Goal: Information Seeking & Learning: Learn about a topic

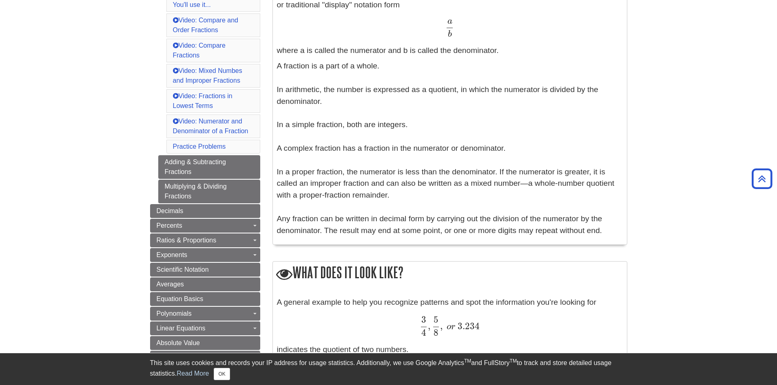
scroll to position [204, 0]
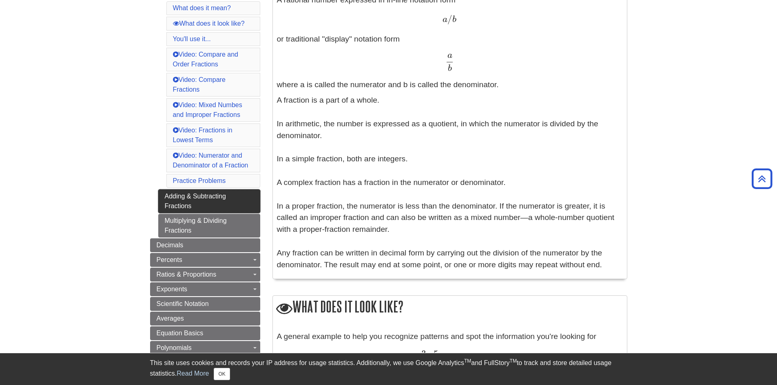
click at [207, 197] on link "Adding & Subtracting Fractions" at bounding box center [209, 202] width 102 height 24
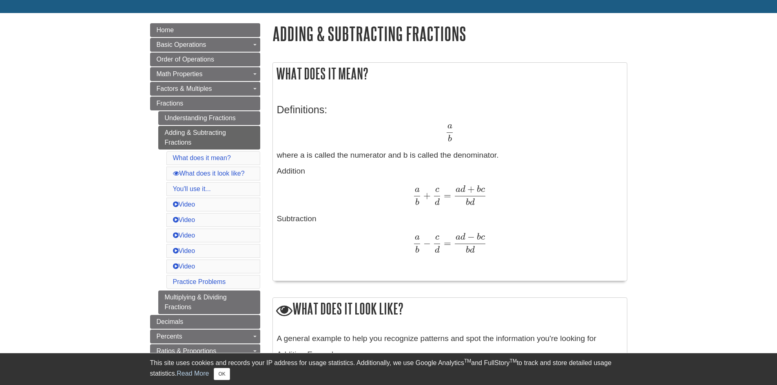
scroll to position [82, 0]
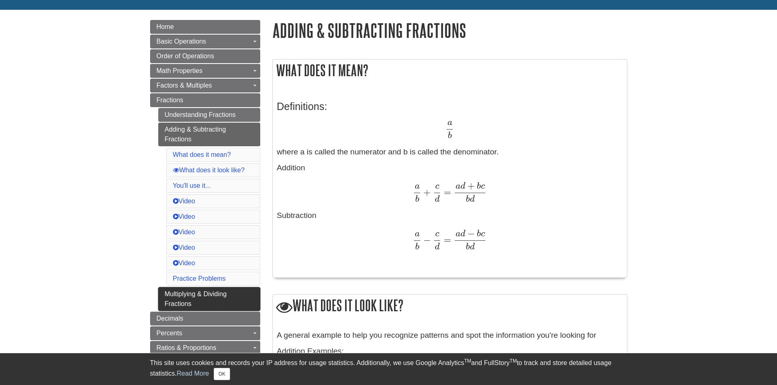
click at [204, 294] on link "Multiplying & Dividing Fractions" at bounding box center [209, 299] width 102 height 24
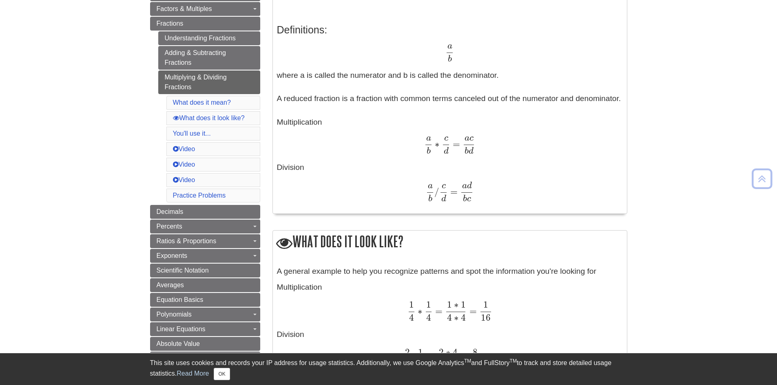
scroll to position [163, 0]
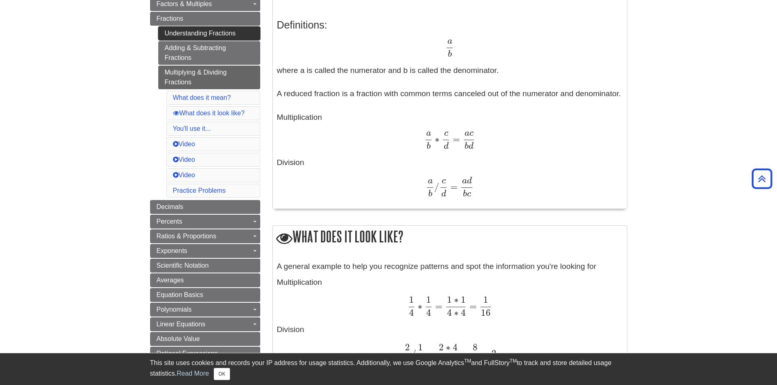
click at [166, 27] on link "Understanding Fractions" at bounding box center [209, 34] width 102 height 14
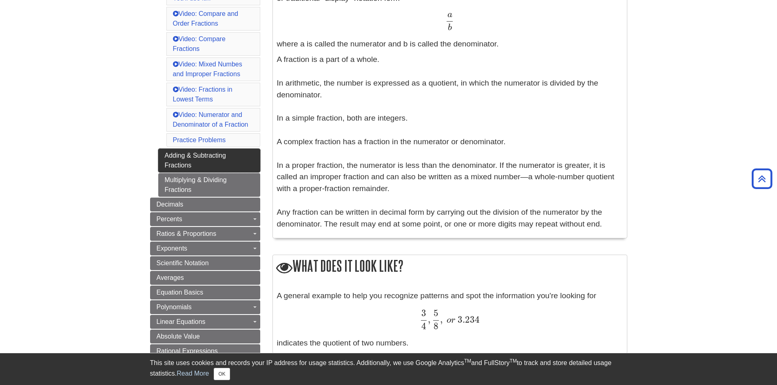
scroll to position [285, 0]
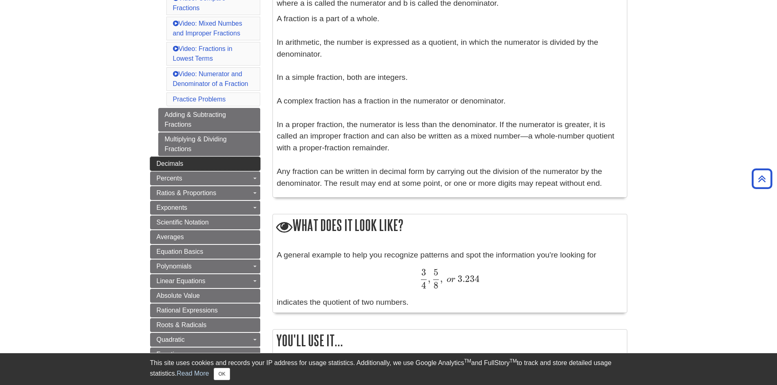
click at [214, 159] on link "Decimals" at bounding box center [205, 164] width 110 height 14
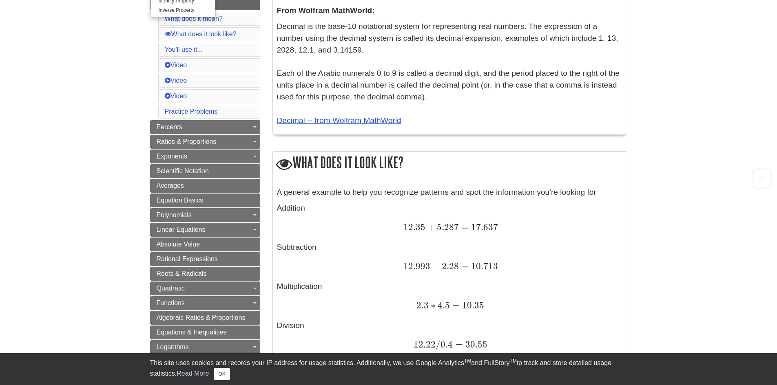
scroll to position [204, 0]
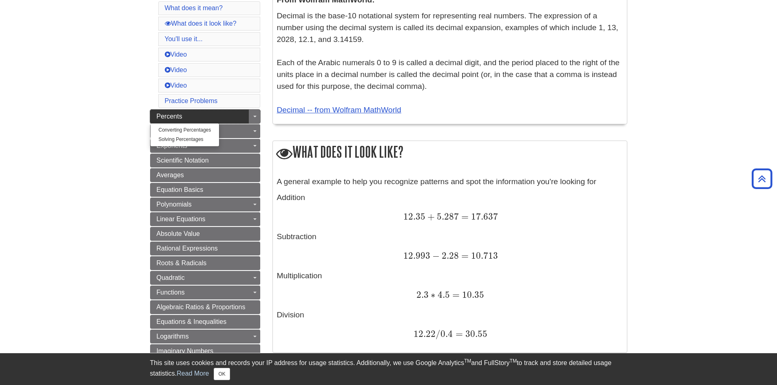
click at [211, 115] on link "Percents" at bounding box center [205, 117] width 110 height 14
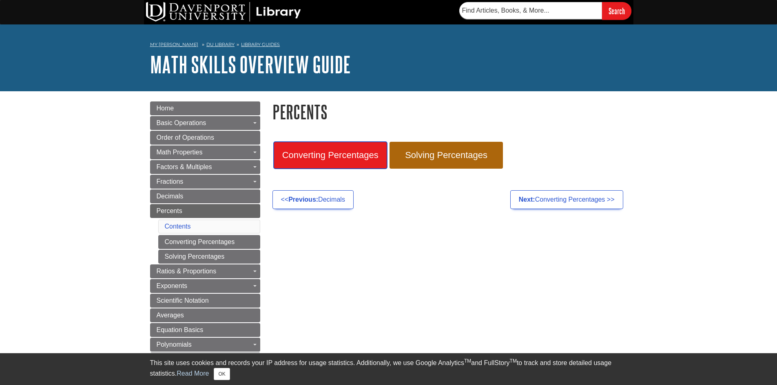
click at [344, 153] on span "Converting Percentages" at bounding box center [330, 155] width 101 height 11
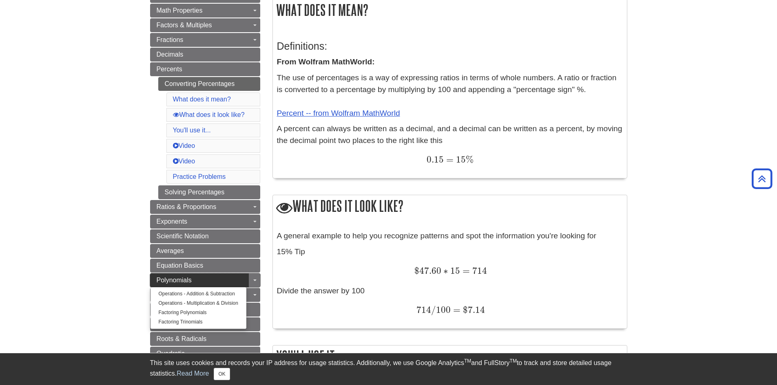
scroll to position [122, 0]
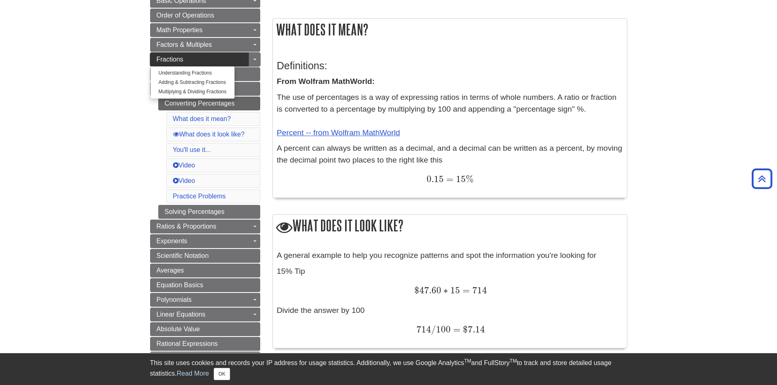
click at [177, 64] on link "Fractions" at bounding box center [205, 60] width 110 height 14
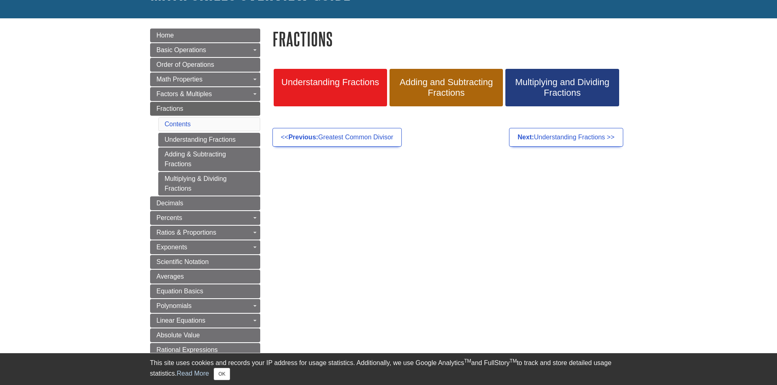
scroll to position [82, 0]
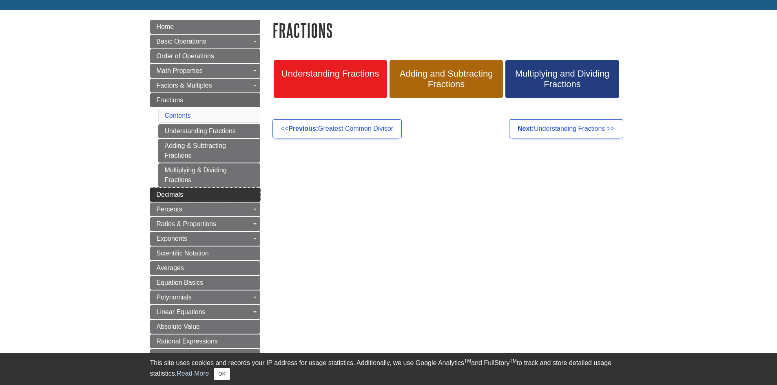
click at [197, 191] on link "Decimals" at bounding box center [205, 195] width 110 height 14
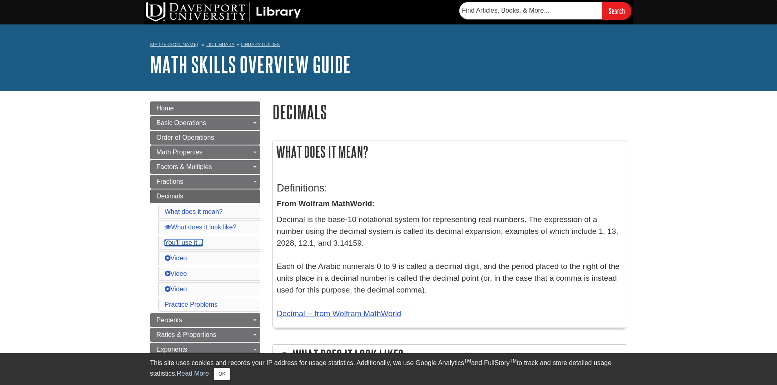
click at [179, 241] on link "You'll use it..." at bounding box center [184, 242] width 38 height 7
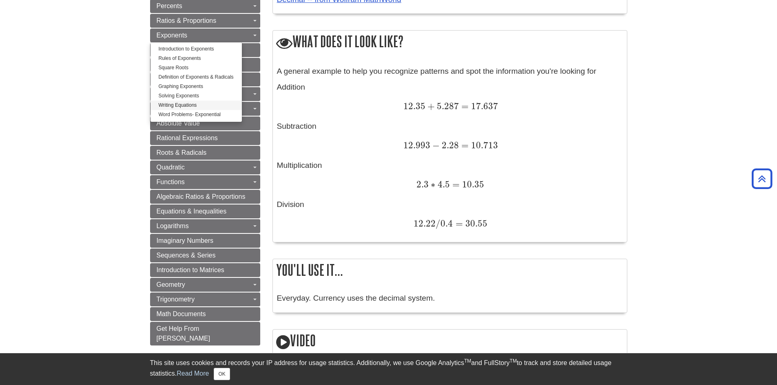
scroll to position [329, 0]
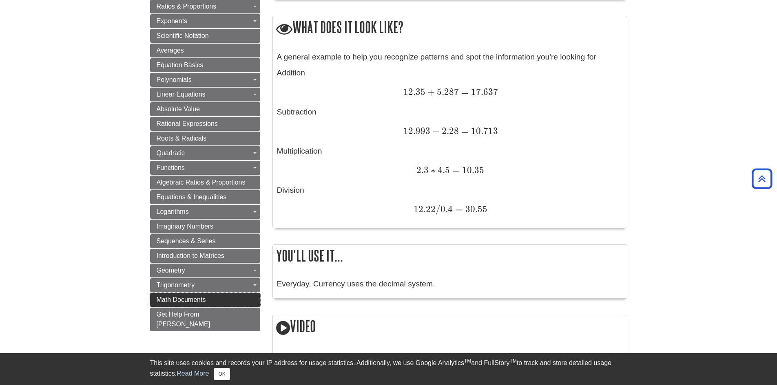
click at [191, 300] on span "Math Documents" at bounding box center [181, 299] width 49 height 7
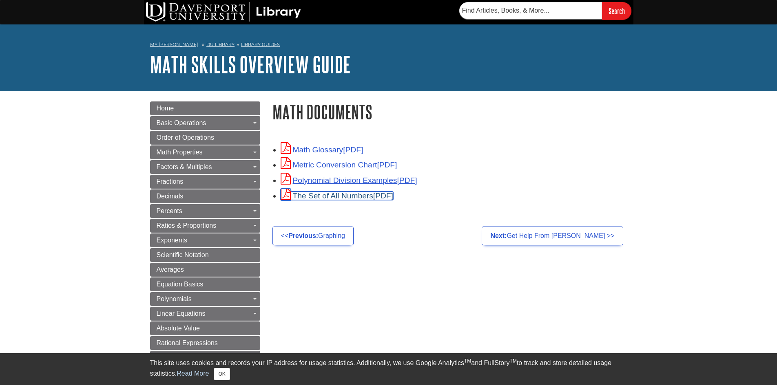
click at [330, 197] on link "The Set of All Numbers" at bounding box center [337, 196] width 113 height 9
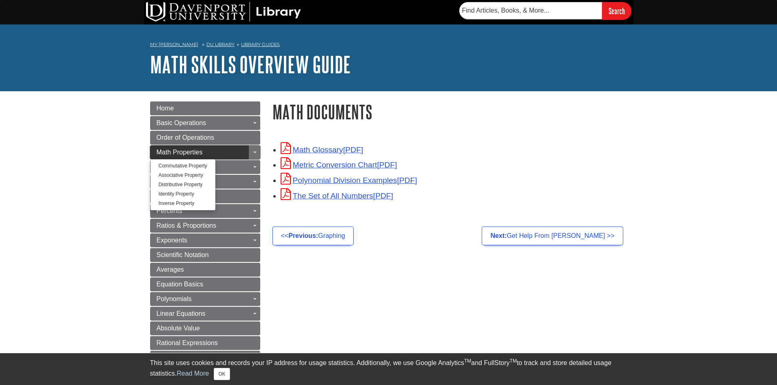
click at [176, 147] on link "Math Properties" at bounding box center [205, 153] width 110 height 14
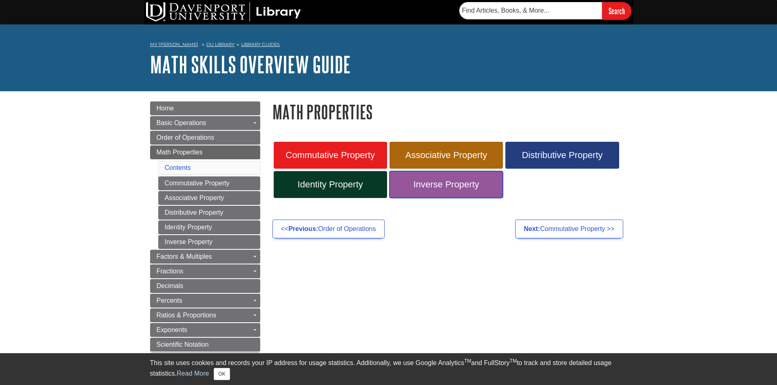
click at [427, 186] on span "Inverse Property" at bounding box center [445, 184] width 101 height 11
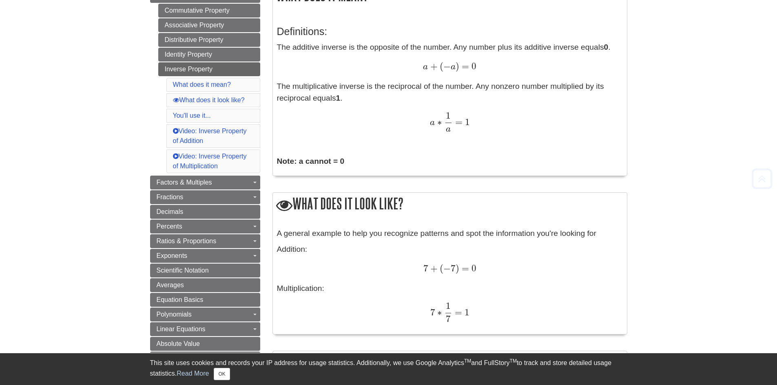
scroll to position [163, 0]
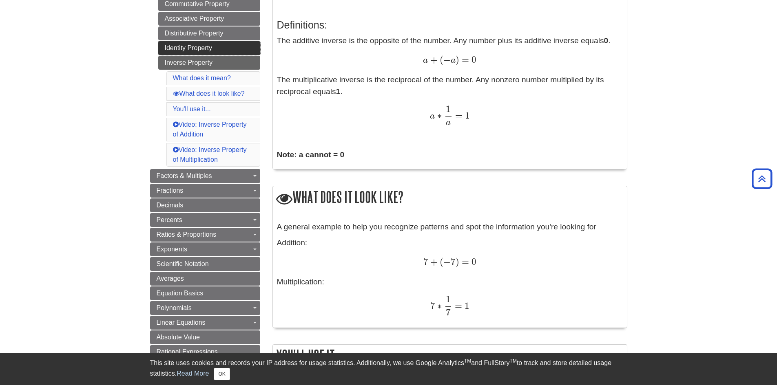
click at [182, 47] on link "Identity Property" at bounding box center [209, 48] width 102 height 14
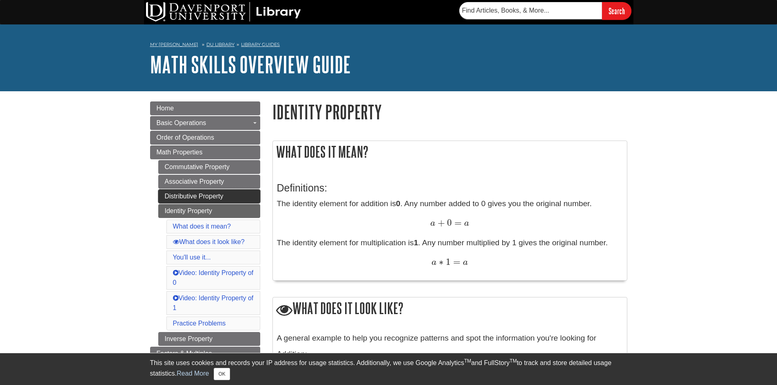
click at [202, 195] on link "Distributive Property" at bounding box center [209, 197] width 102 height 14
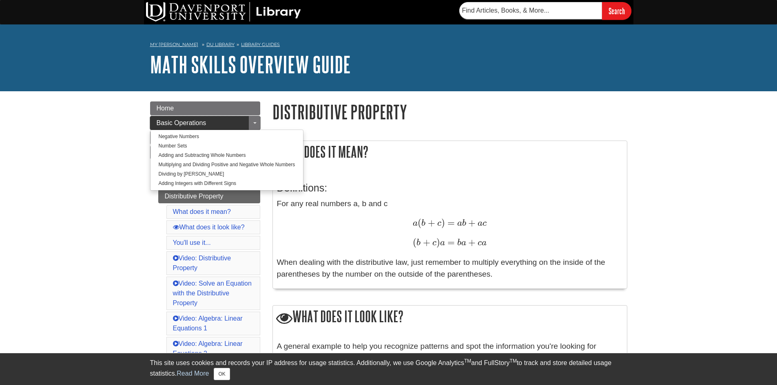
click at [172, 124] on span "Basic Operations" at bounding box center [182, 122] width 50 height 7
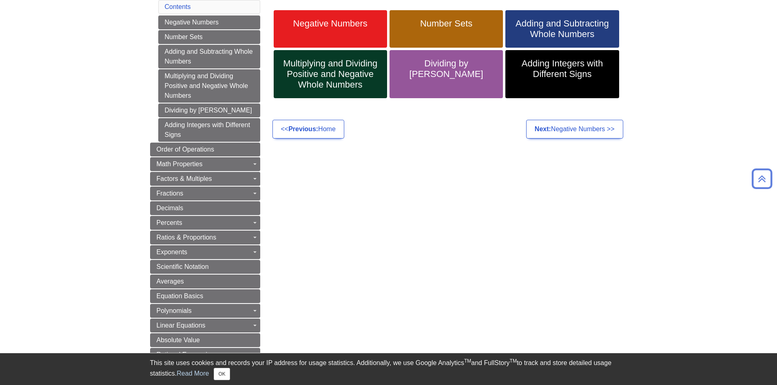
scroll to position [163, 0]
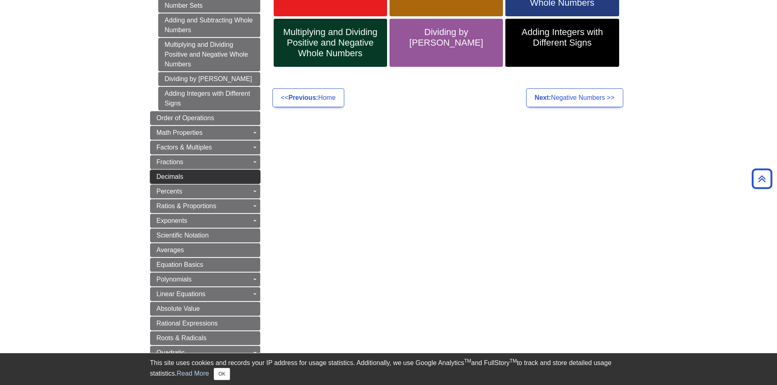
click at [181, 175] on span "Decimals" at bounding box center [170, 176] width 27 height 7
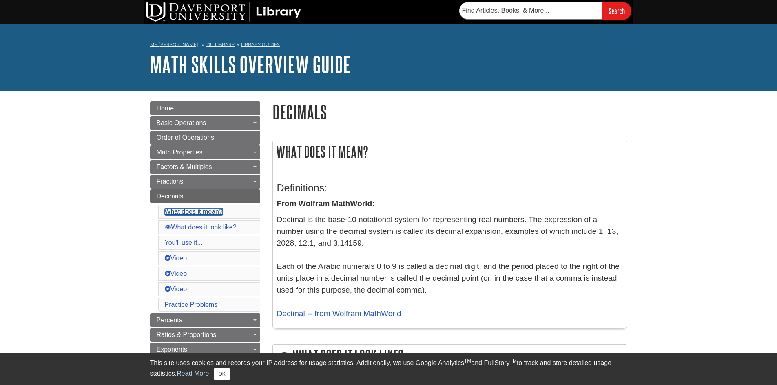
click at [190, 212] on link "What does it mean?" at bounding box center [194, 211] width 58 height 7
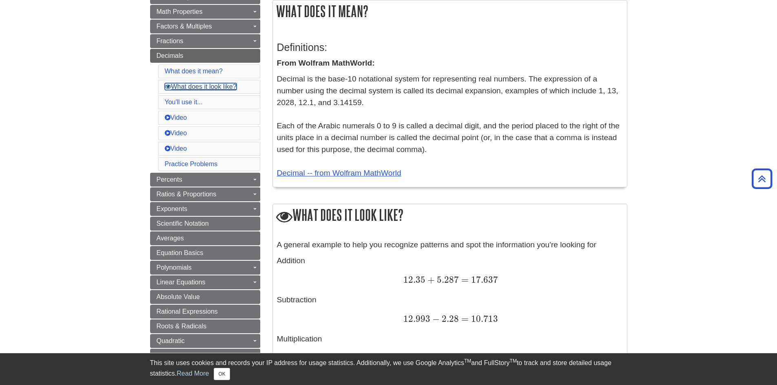
click at [193, 89] on link "What does it look like?" at bounding box center [201, 86] width 72 height 7
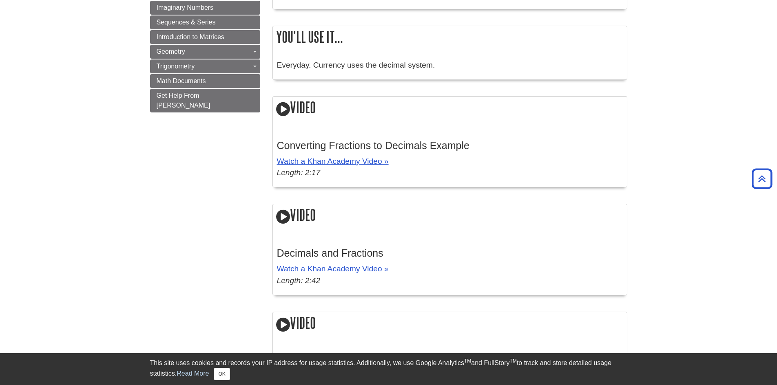
scroll to position [548, 0]
